Goal: Task Accomplishment & Management: Manage account settings

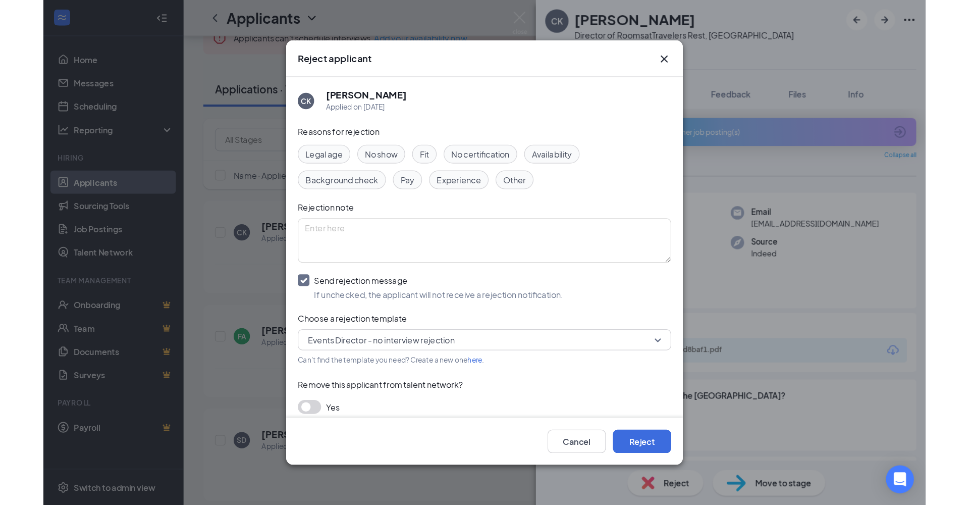
scroll to position [276, 0]
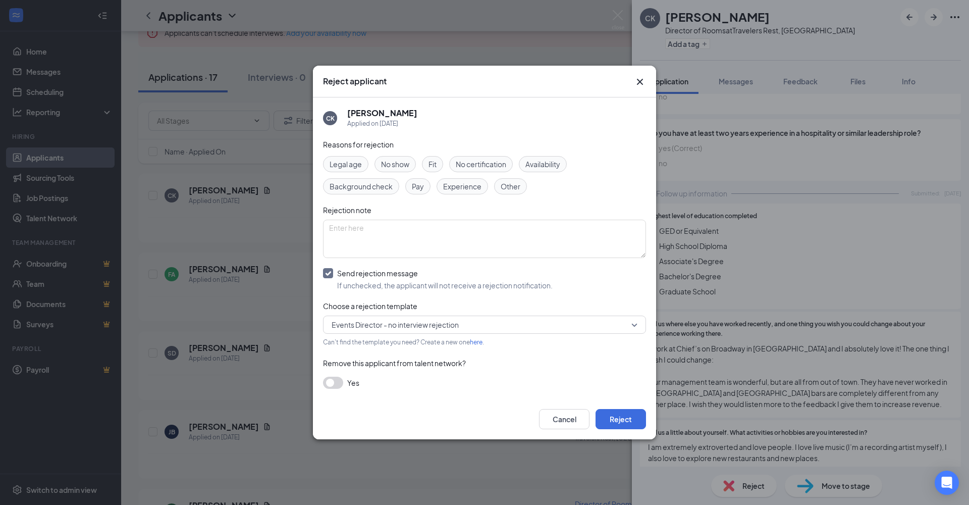
click at [525, 323] on span "Events Director - no interview rejection" at bounding box center [480, 324] width 297 height 15
click at [329, 272] on input "Send rejection message If unchecked, the applicant will not receive a rejection…" at bounding box center [438, 279] width 230 height 22
checkbox input "false"
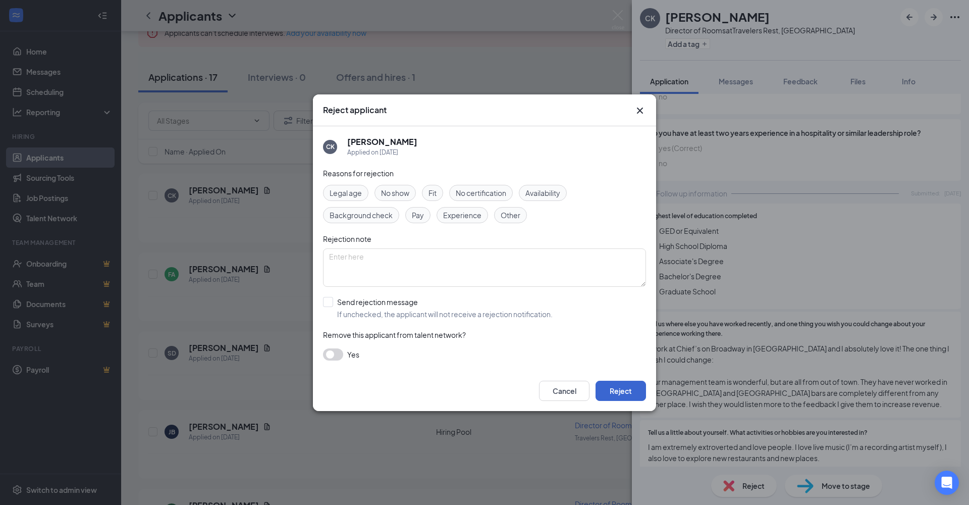
click at [619, 391] on button "Reject" at bounding box center [621, 391] width 50 height 20
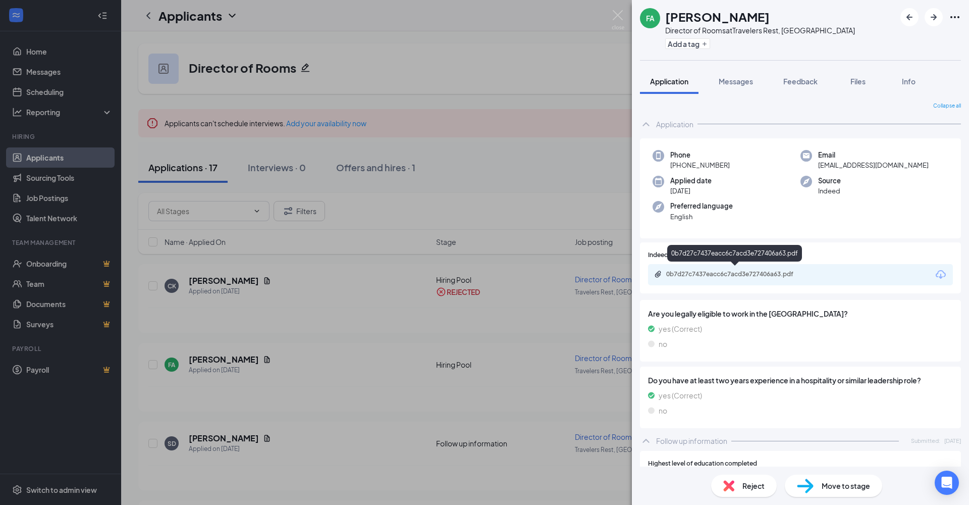
click at [739, 274] on div "0b7d27c7437eacc6c7acd3e727406a63.pdf" at bounding box center [737, 274] width 141 height 8
click at [753, 436] on span "Reject" at bounding box center [754, 485] width 22 height 11
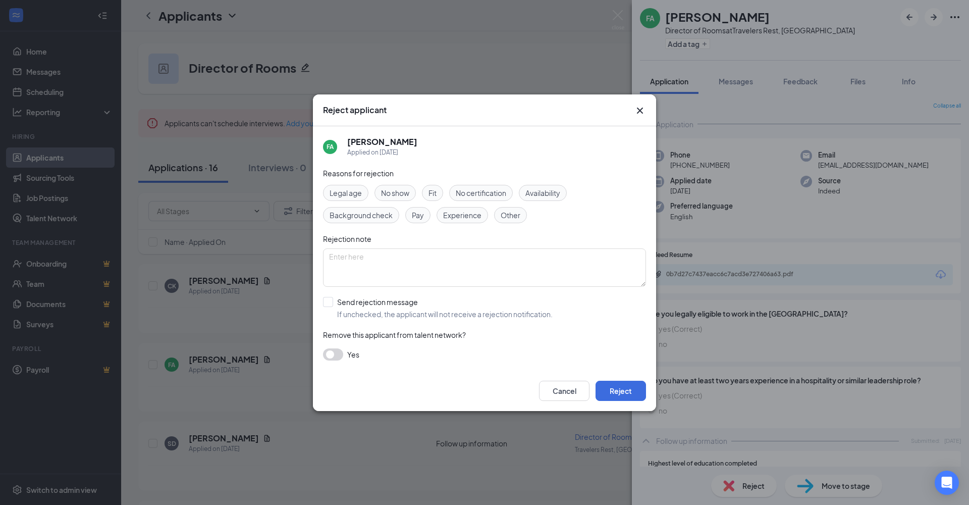
drag, startPoint x: 548, startPoint y: 395, endPoint x: 628, endPoint y: 395, distance: 79.3
click at [548, 395] on button "Cancel" at bounding box center [564, 391] width 50 height 20
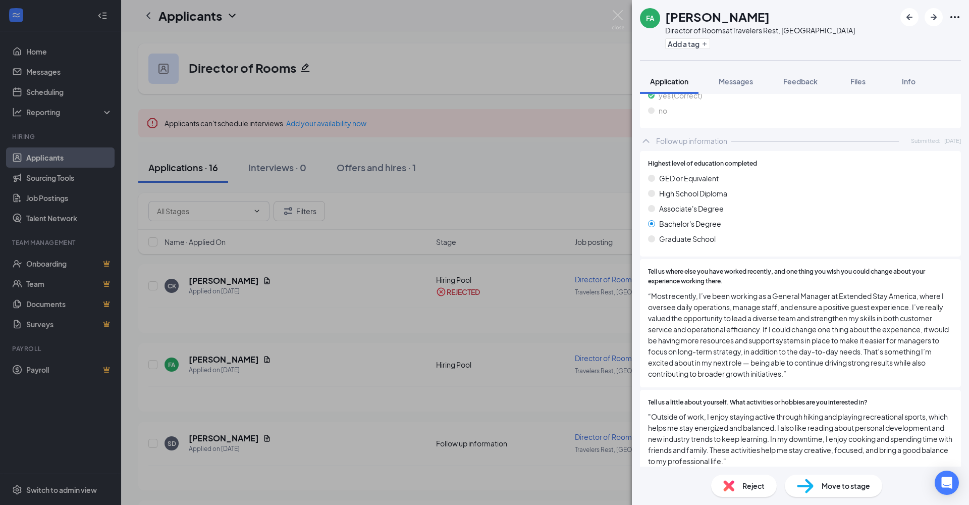
scroll to position [307, 0]
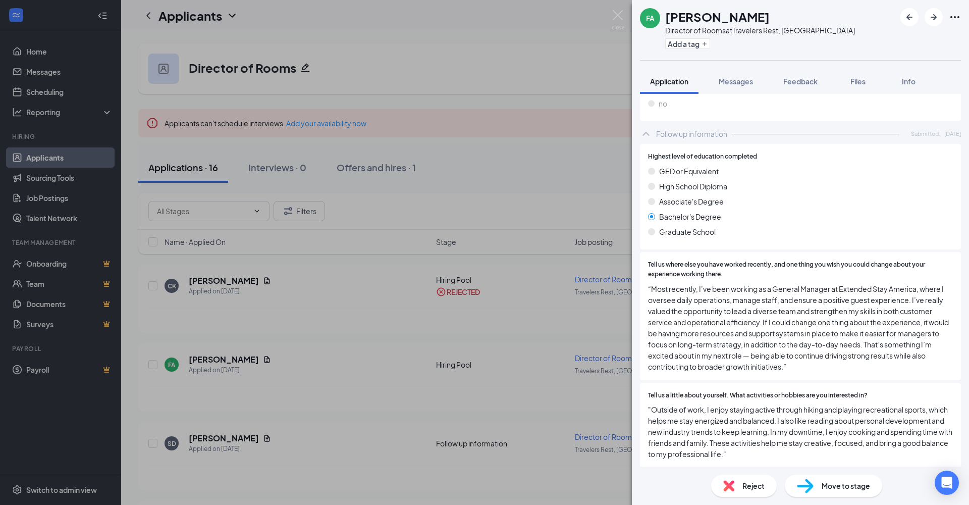
click at [750, 436] on div "Reject" at bounding box center [744, 486] width 66 height 22
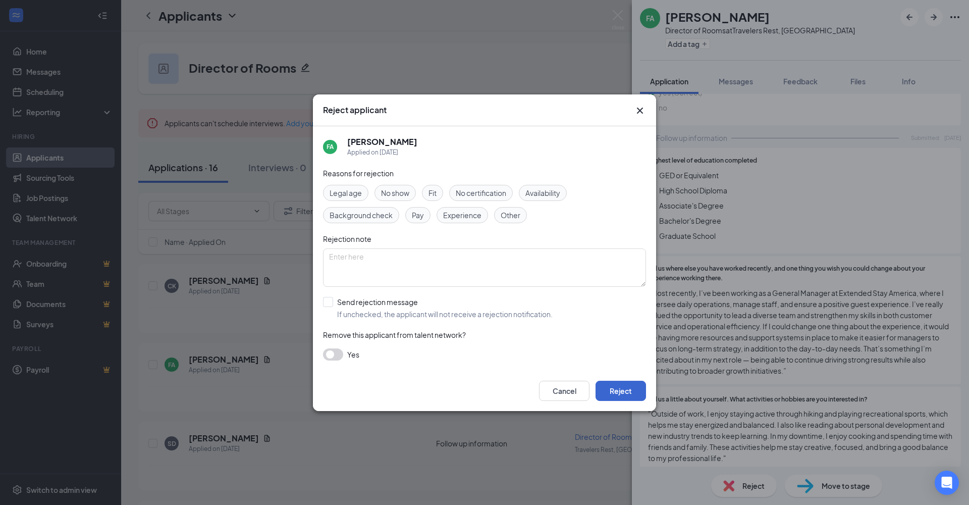
click at [622, 390] on button "Reject" at bounding box center [621, 391] width 50 height 20
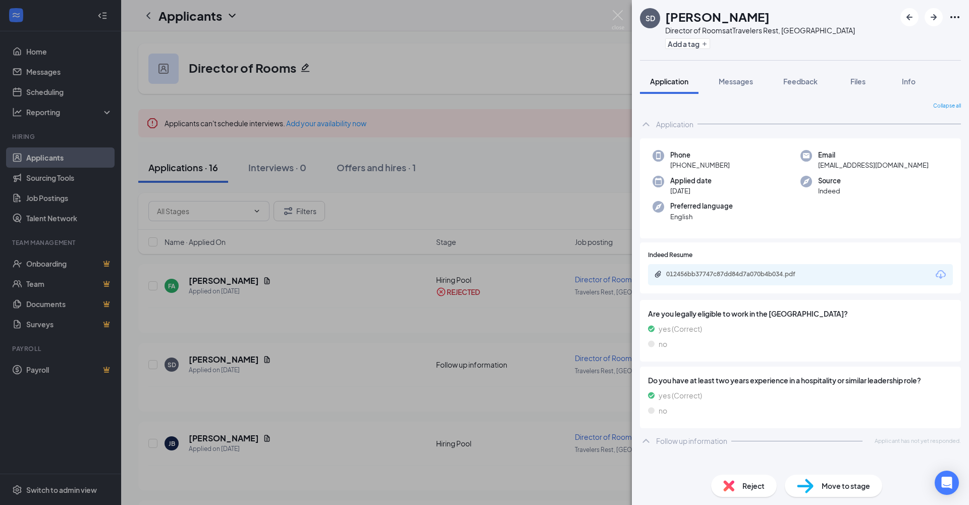
click at [754, 436] on span "Reject" at bounding box center [754, 485] width 22 height 11
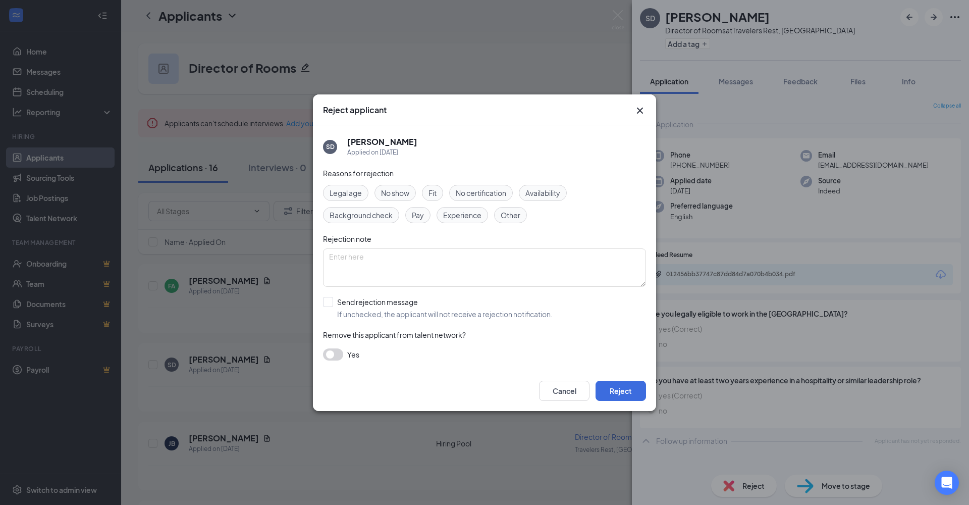
drag, startPoint x: 635, startPoint y: 388, endPoint x: 665, endPoint y: 353, distance: 46.6
click at [635, 388] on button "Reject" at bounding box center [621, 391] width 50 height 20
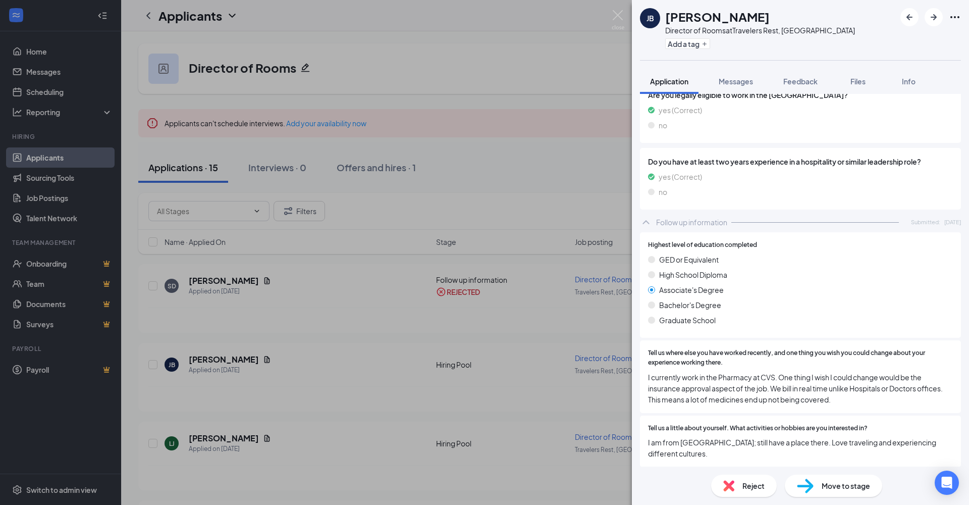
scroll to position [218, 0]
click at [755, 436] on span "Reject" at bounding box center [754, 485] width 22 height 11
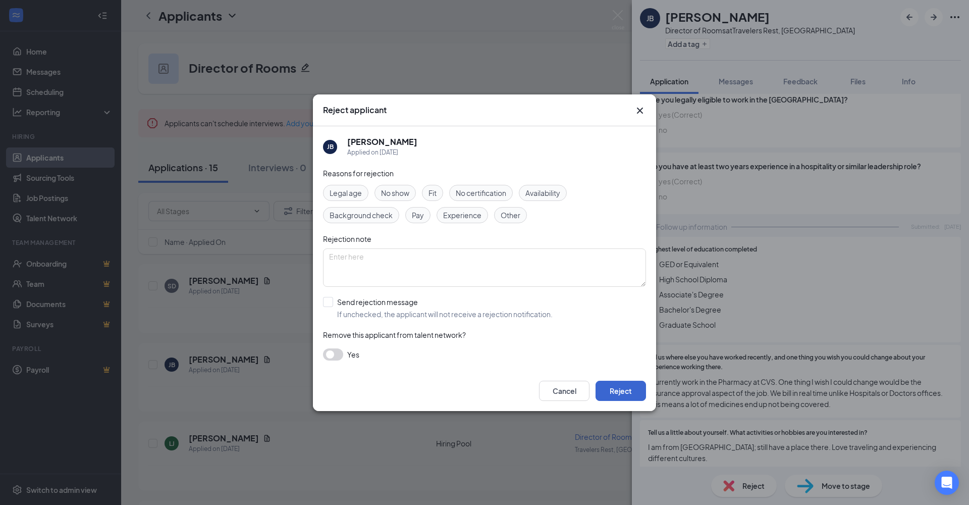
click at [620, 389] on button "Reject" at bounding box center [621, 391] width 50 height 20
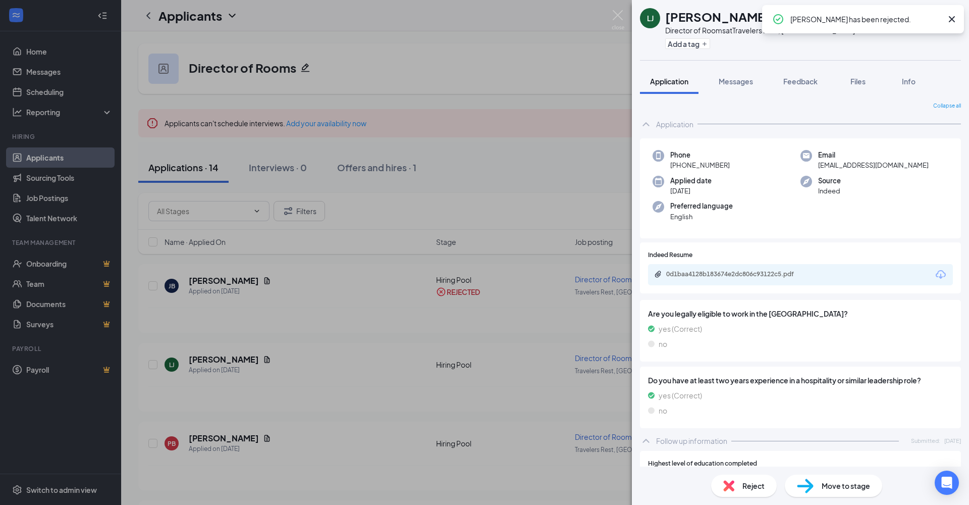
click at [760, 436] on span "Reject" at bounding box center [754, 485] width 22 height 11
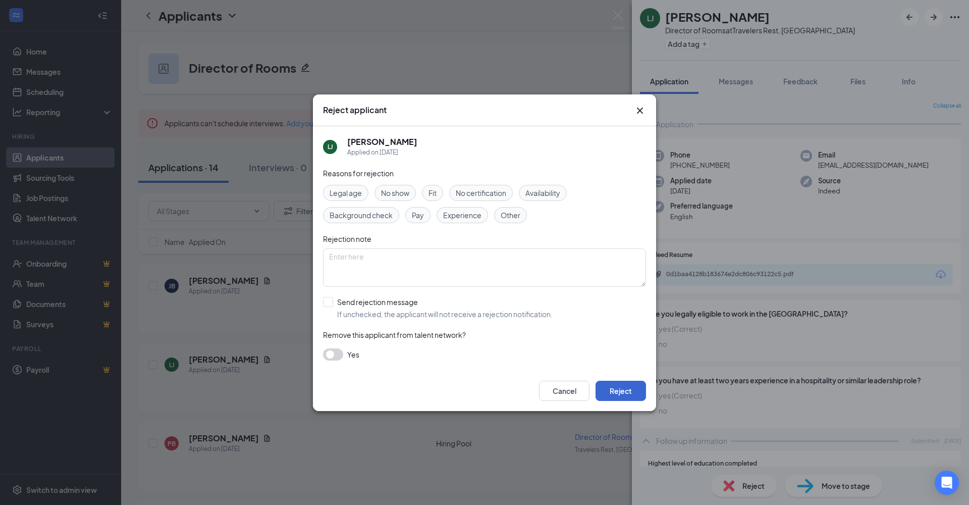
click at [636, 389] on button "Reject" at bounding box center [621, 391] width 50 height 20
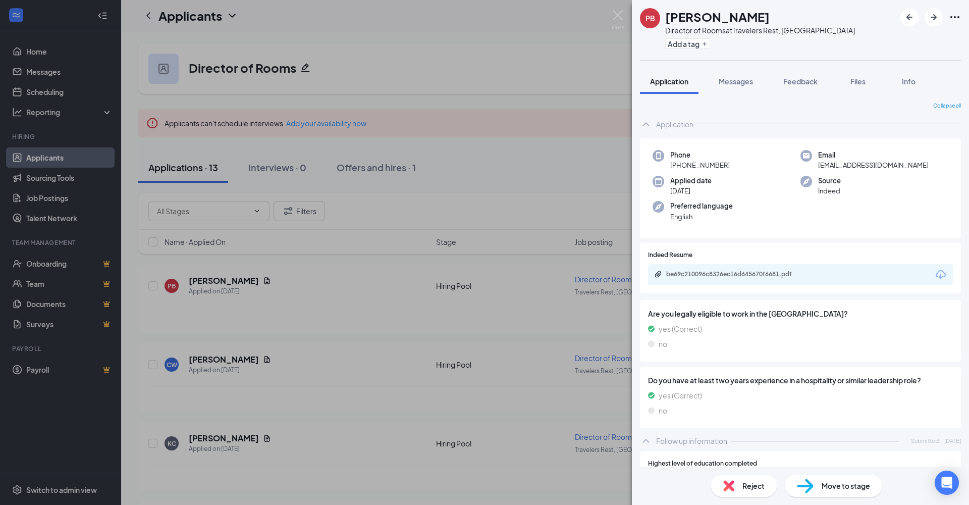
click at [750, 436] on span "Reject" at bounding box center [754, 485] width 22 height 11
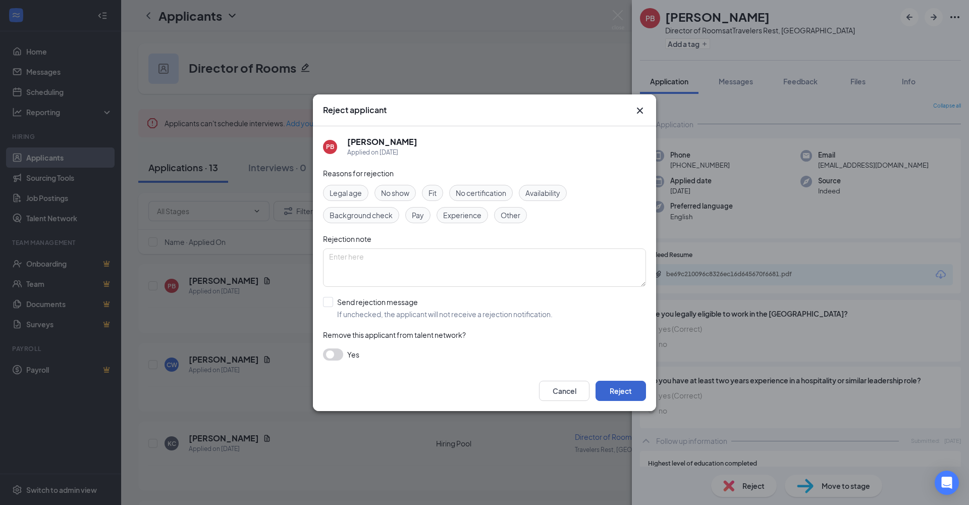
click at [630, 391] on button "Reject" at bounding box center [621, 391] width 50 height 20
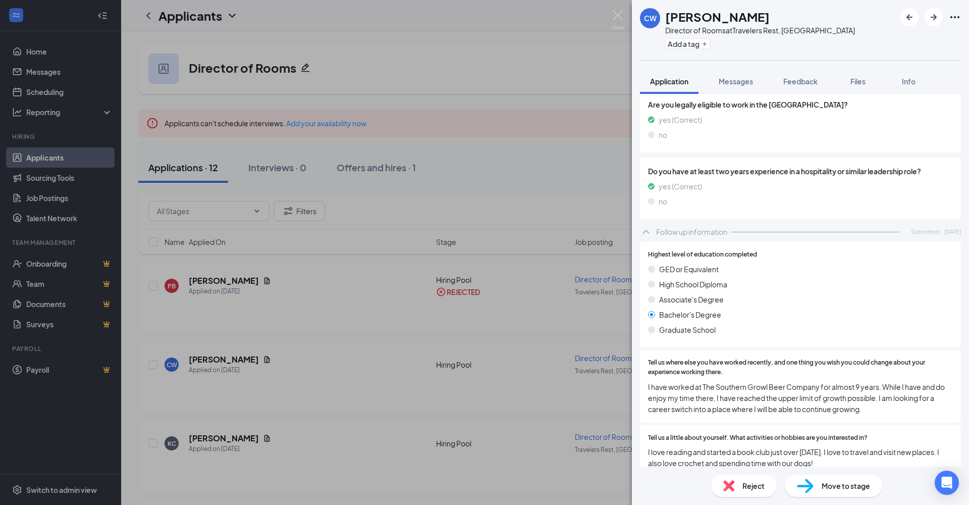
scroll to position [218, 0]
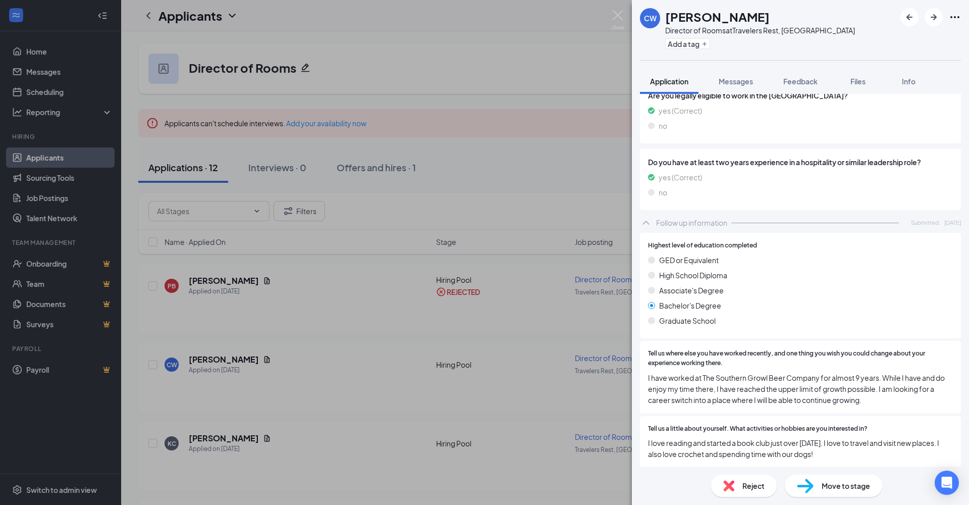
click at [746, 436] on span "Reject" at bounding box center [754, 485] width 22 height 11
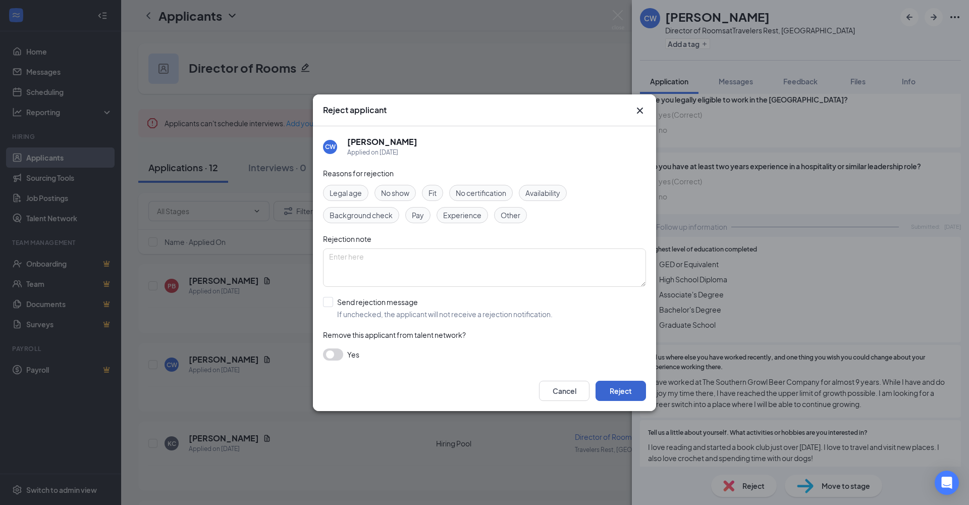
click at [618, 392] on button "Reject" at bounding box center [621, 391] width 50 height 20
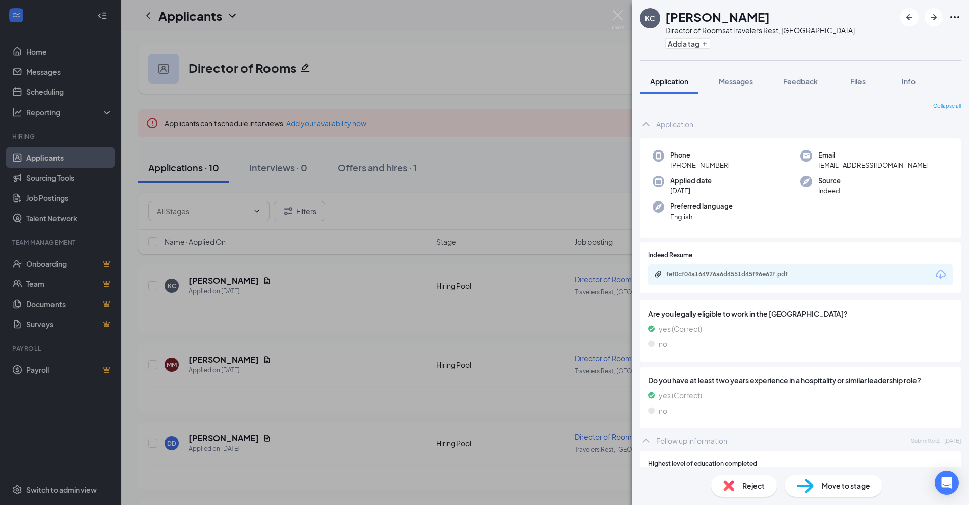
click at [749, 436] on span "Reject" at bounding box center [754, 485] width 22 height 11
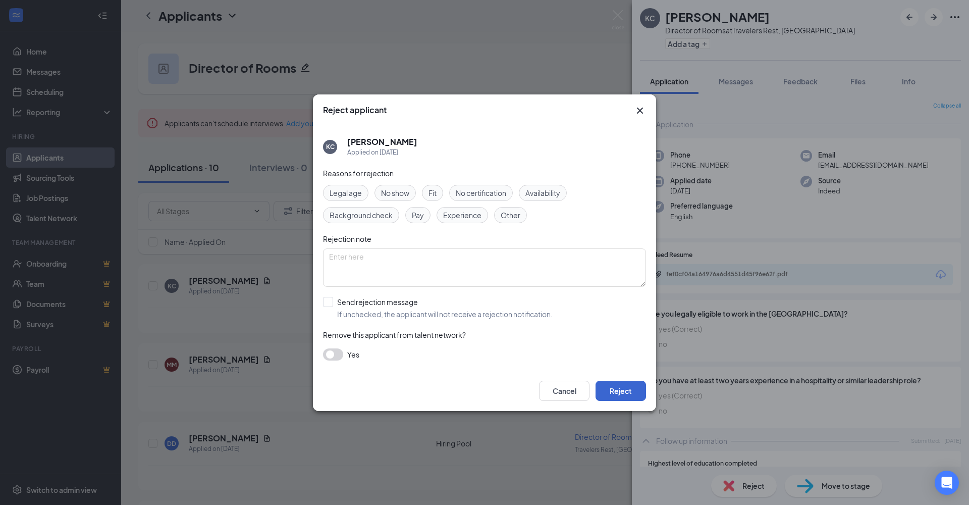
click at [622, 390] on button "Reject" at bounding box center [621, 391] width 50 height 20
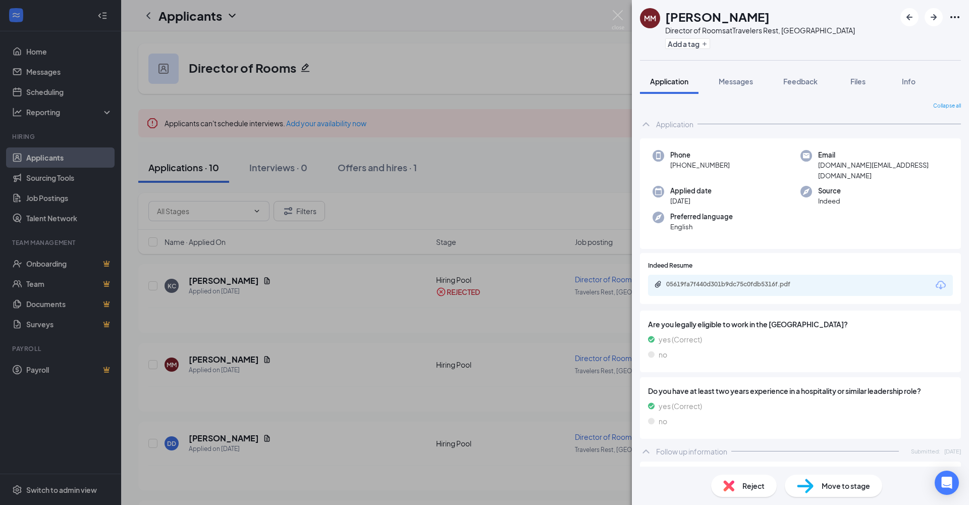
click at [733, 436] on div "Reject" at bounding box center [744, 486] width 66 height 22
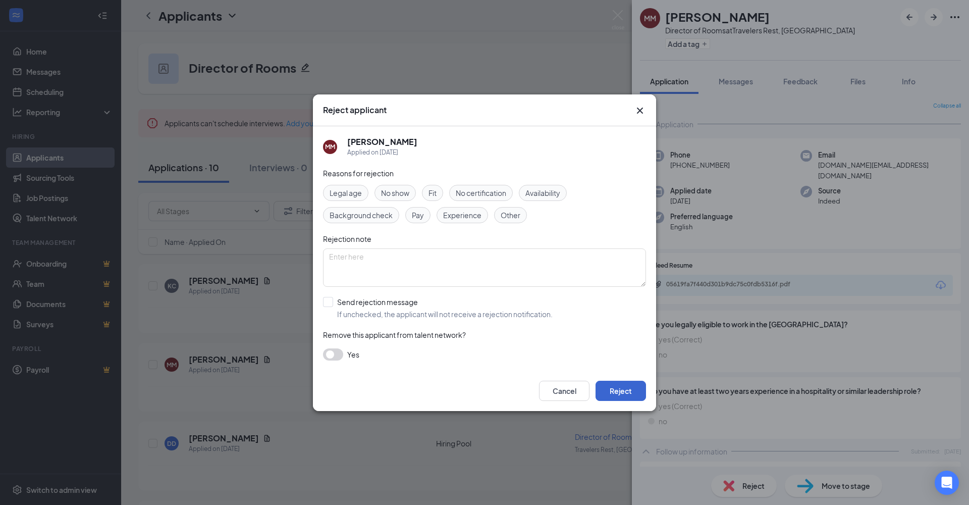
click at [630, 392] on button "Reject" at bounding box center [621, 391] width 50 height 20
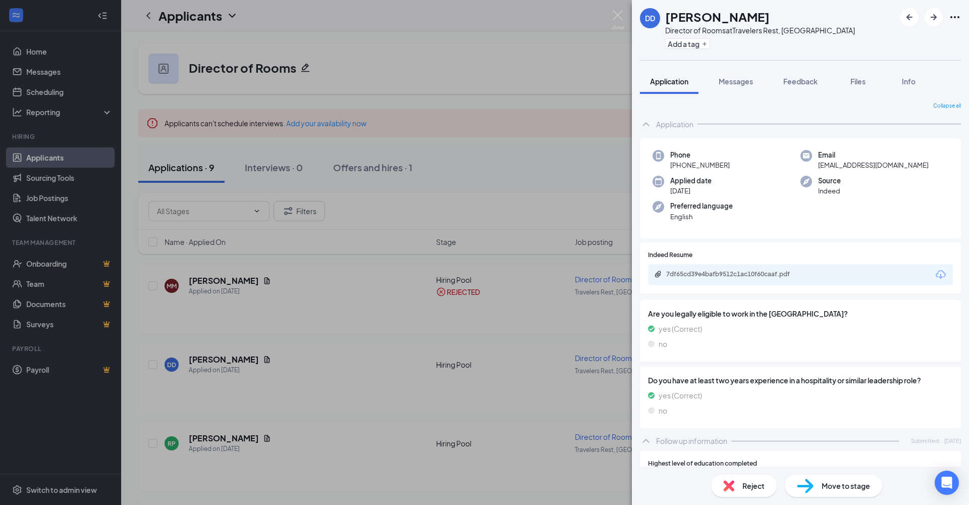
click at [752, 436] on span "Reject" at bounding box center [754, 485] width 22 height 11
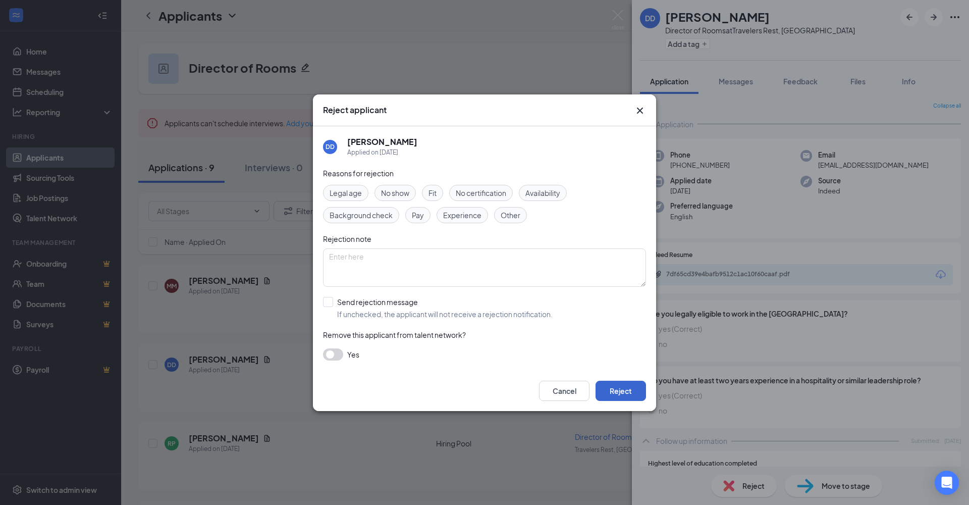
click at [617, 390] on button "Reject" at bounding box center [621, 391] width 50 height 20
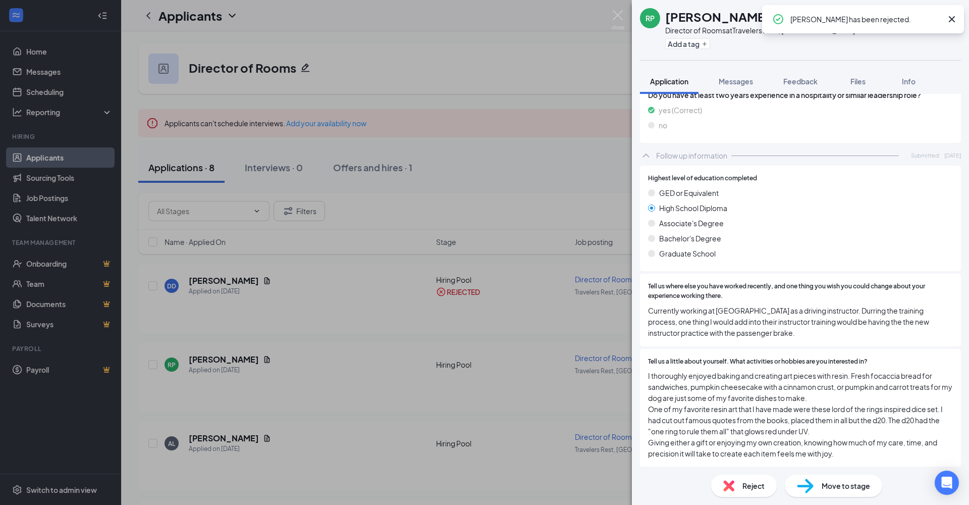
scroll to position [285, 0]
click at [750, 436] on span "Reject" at bounding box center [754, 485] width 22 height 11
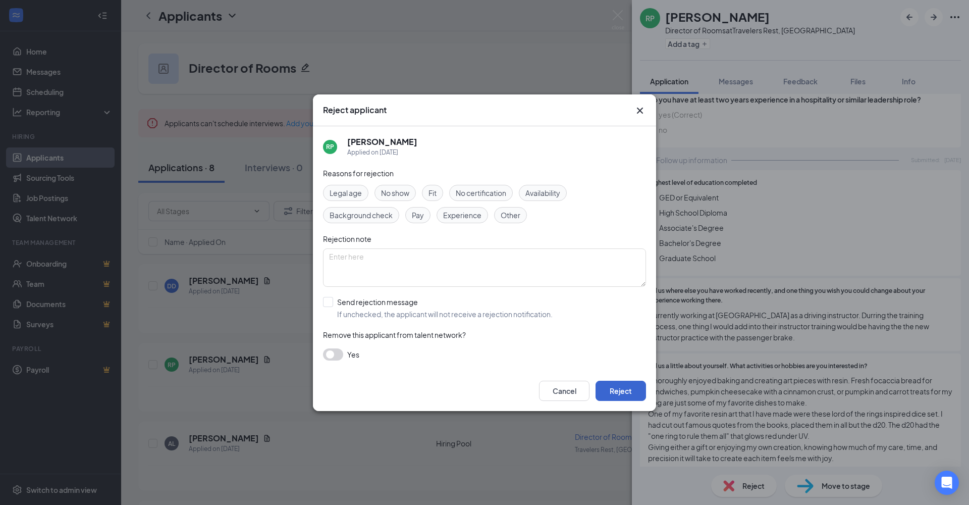
click at [628, 395] on button "Reject" at bounding box center [621, 391] width 50 height 20
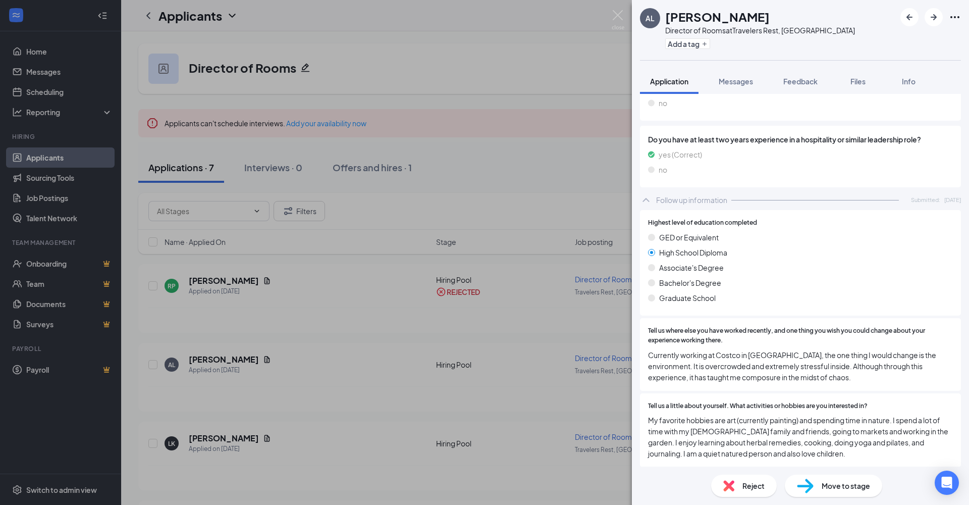
scroll to position [240, 0]
click at [755, 436] on span "Reject" at bounding box center [754, 485] width 22 height 11
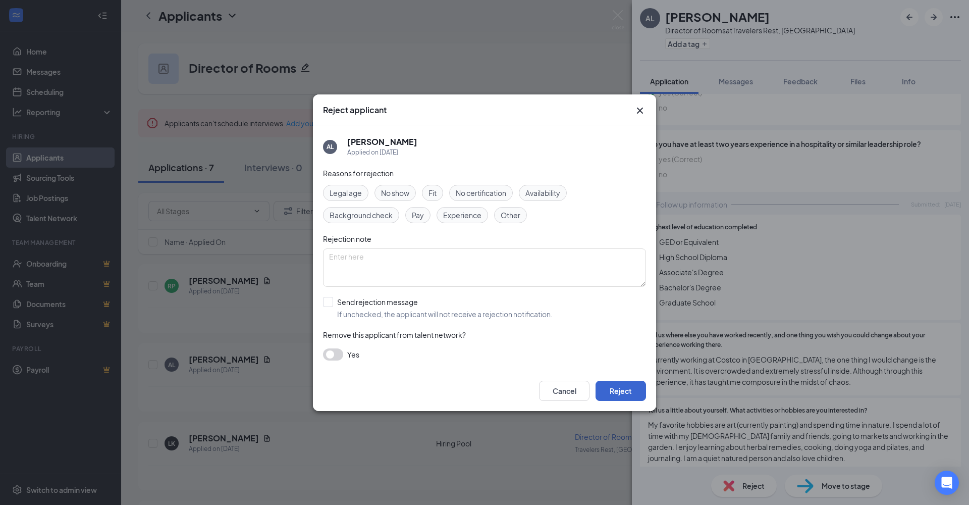
click at [641, 398] on button "Reject" at bounding box center [621, 391] width 50 height 20
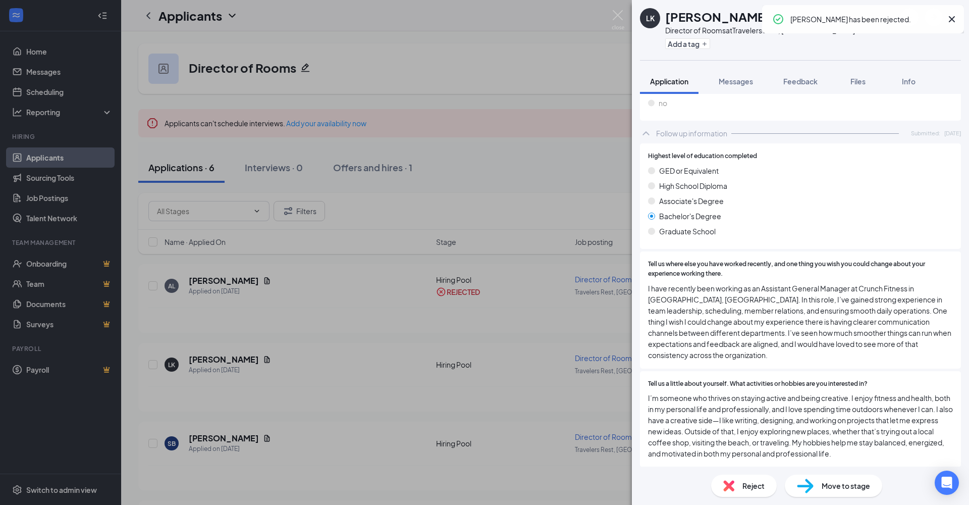
scroll to position [307, 0]
click at [743, 436] on span "Reject" at bounding box center [754, 485] width 22 height 11
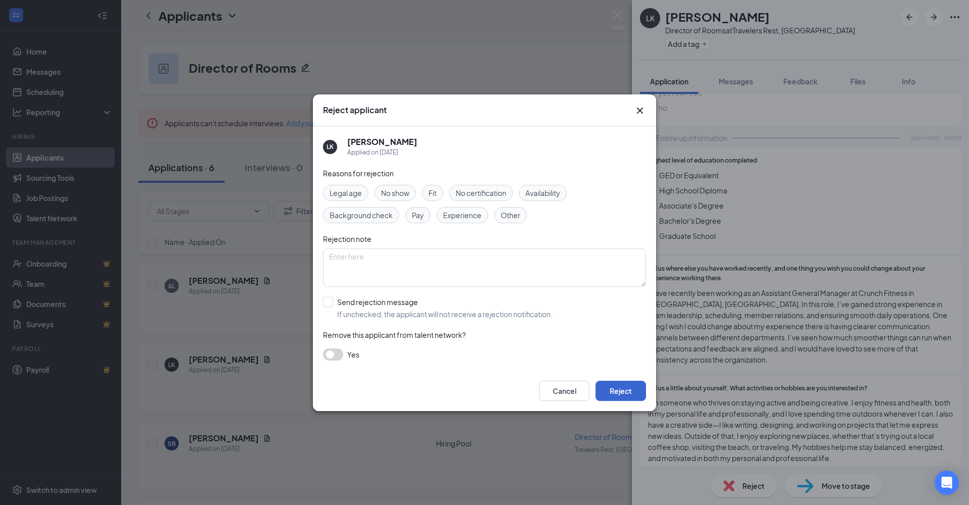
click at [635, 386] on button "Reject" at bounding box center [621, 391] width 50 height 20
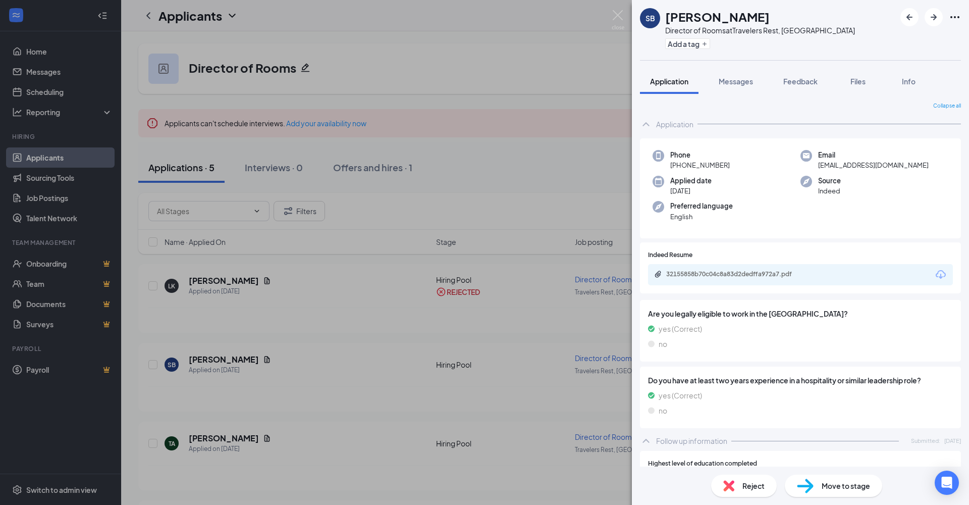
click at [733, 436] on img at bounding box center [729, 485] width 11 height 11
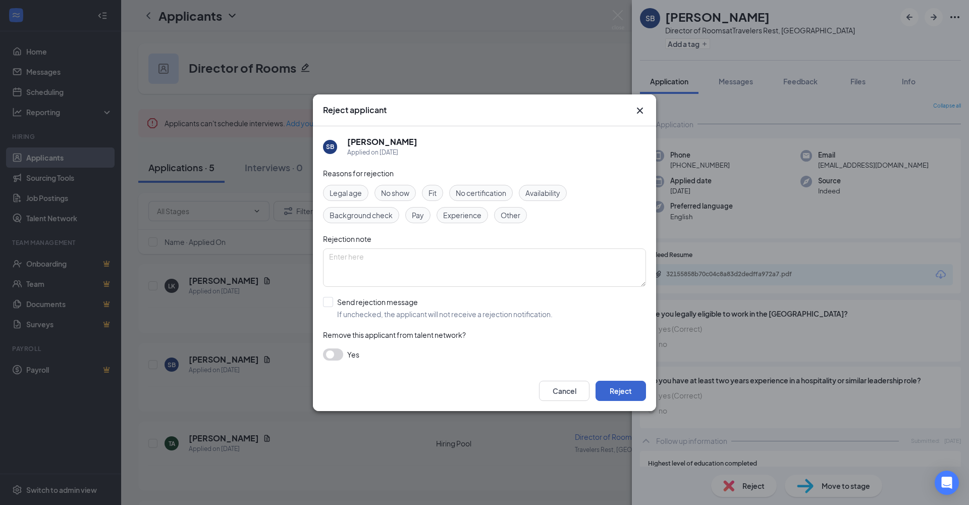
click at [618, 389] on button "Reject" at bounding box center [621, 391] width 50 height 20
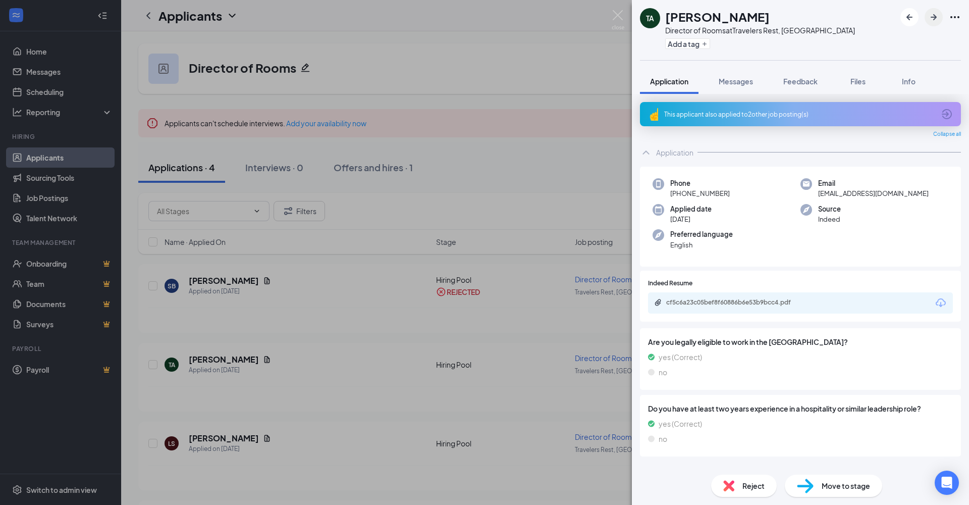
click at [763, 19] on icon "ArrowRight" at bounding box center [934, 17] width 12 height 12
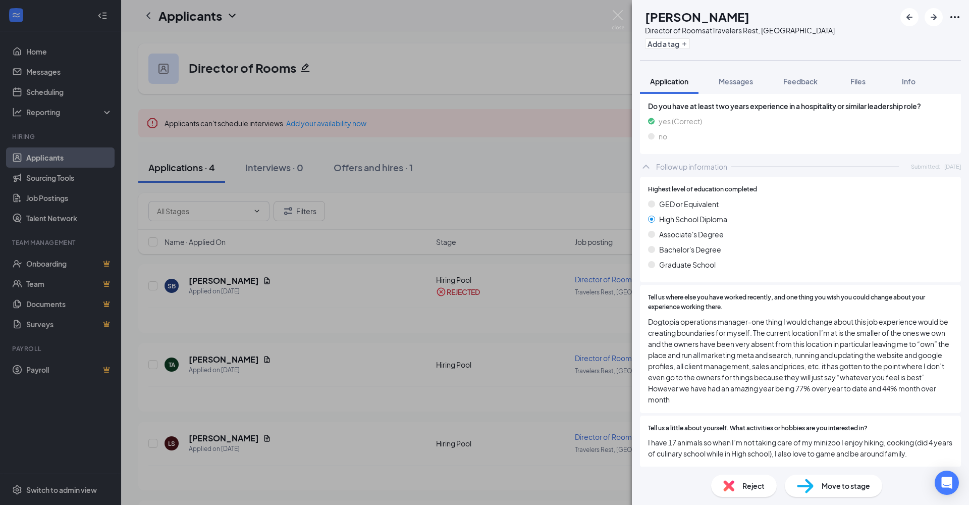
scroll to position [274, 0]
click at [742, 436] on div "Reject" at bounding box center [744, 486] width 66 height 22
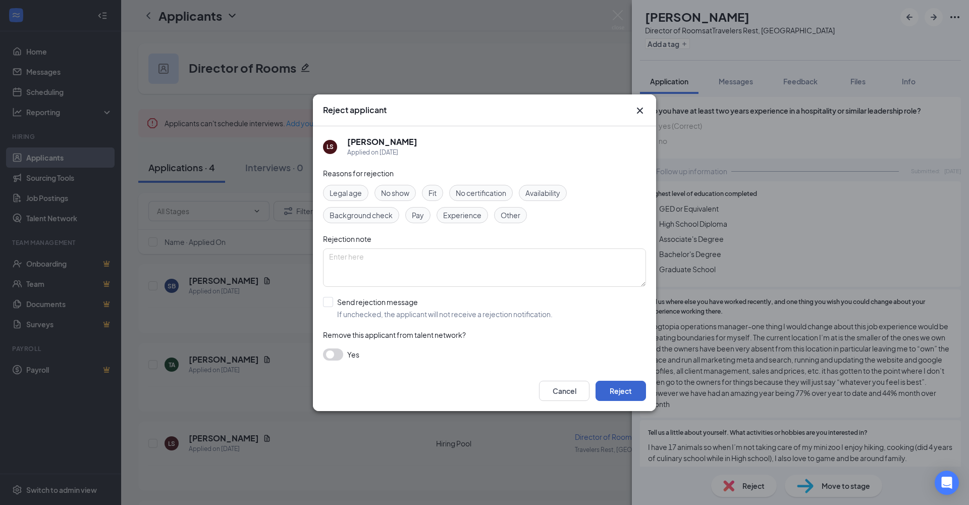
click at [626, 400] on button "Reject" at bounding box center [621, 391] width 50 height 20
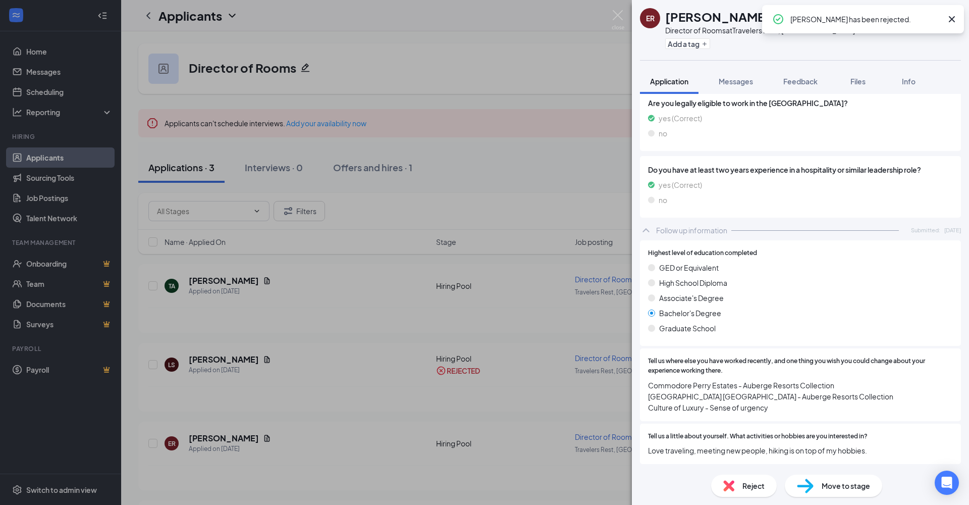
scroll to position [218, 0]
click at [746, 436] on span "Reject" at bounding box center [754, 485] width 22 height 11
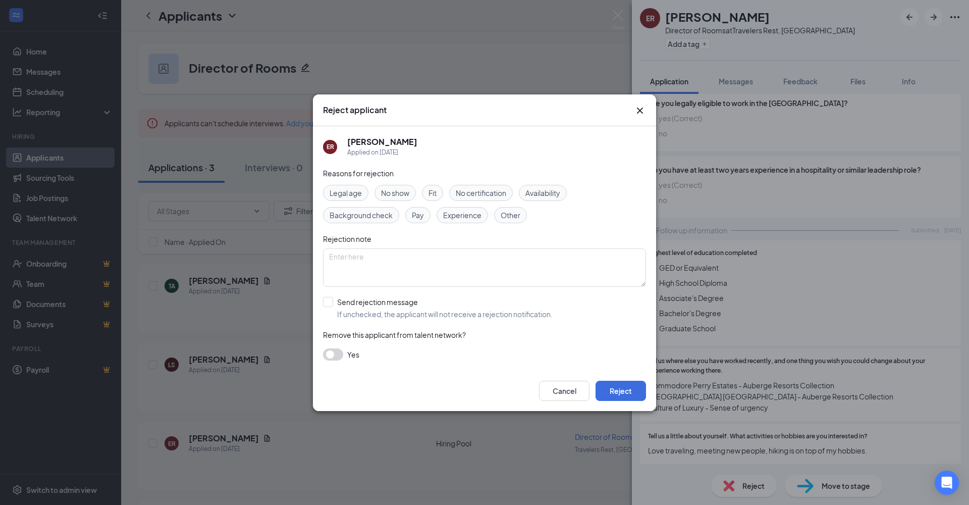
click at [763, 398] on div "Reject applicant ER [PERSON_NAME] Applied on [DATE] Reasons for rejection Legal…" at bounding box center [484, 252] width 969 height 505
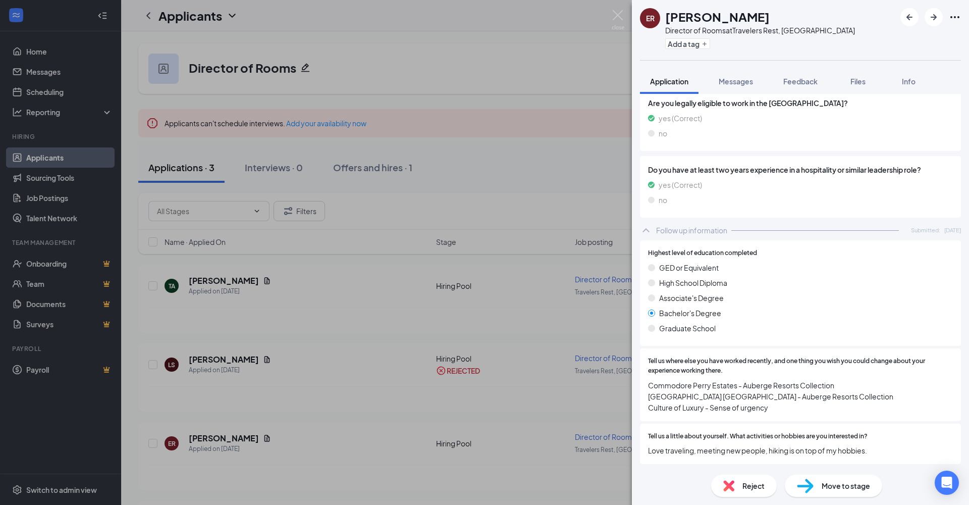
click at [752, 436] on span "Reject" at bounding box center [754, 485] width 22 height 11
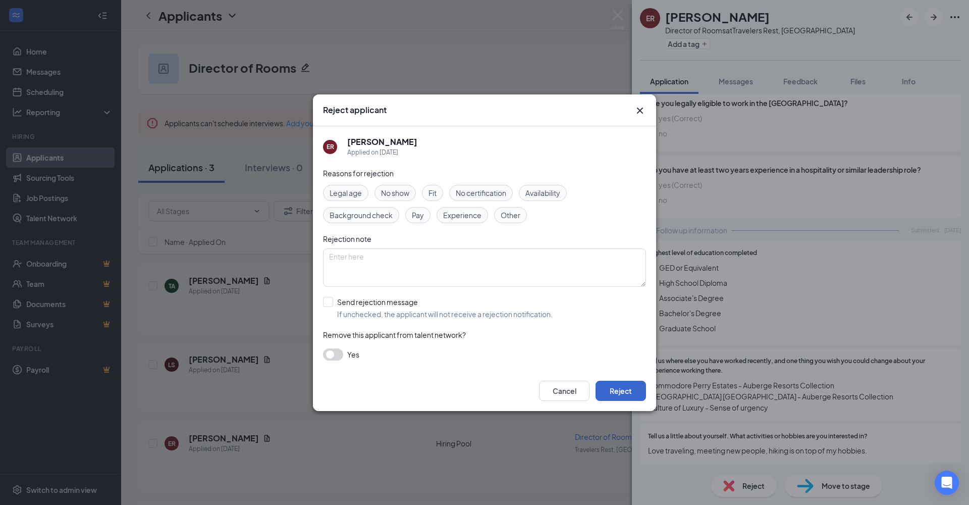
click at [626, 394] on button "Reject" at bounding box center [621, 391] width 50 height 20
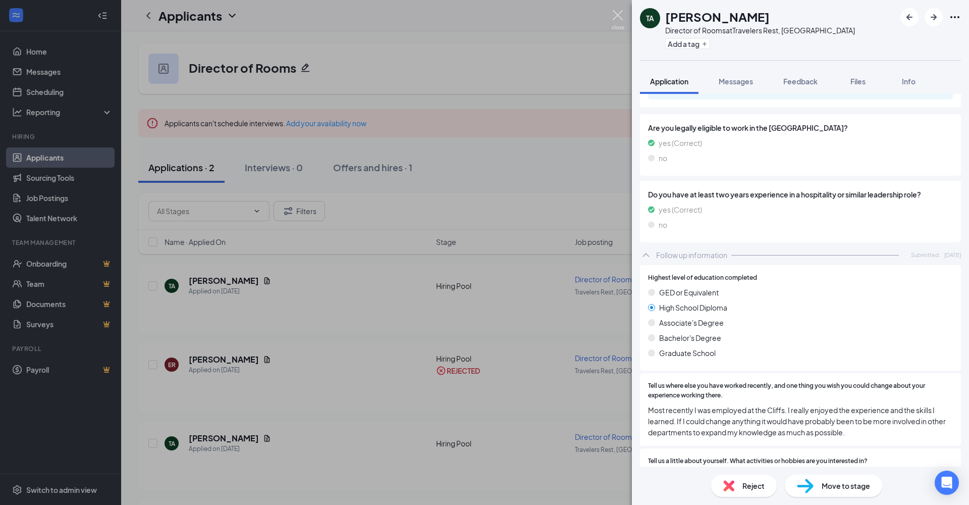
click at [616, 20] on img at bounding box center [618, 20] width 13 height 20
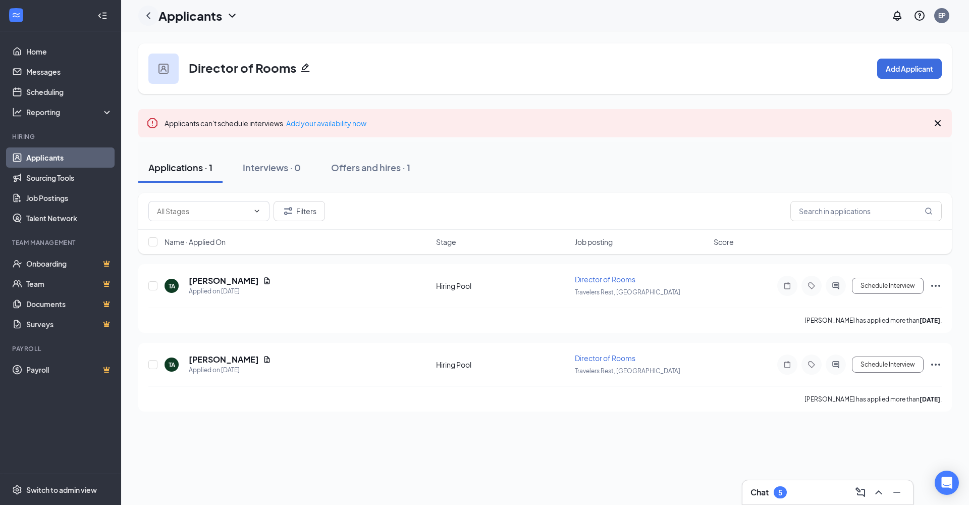
click at [147, 11] on icon "ChevronLeft" at bounding box center [148, 16] width 12 height 12
